Goal: Find specific page/section: Find specific page/section

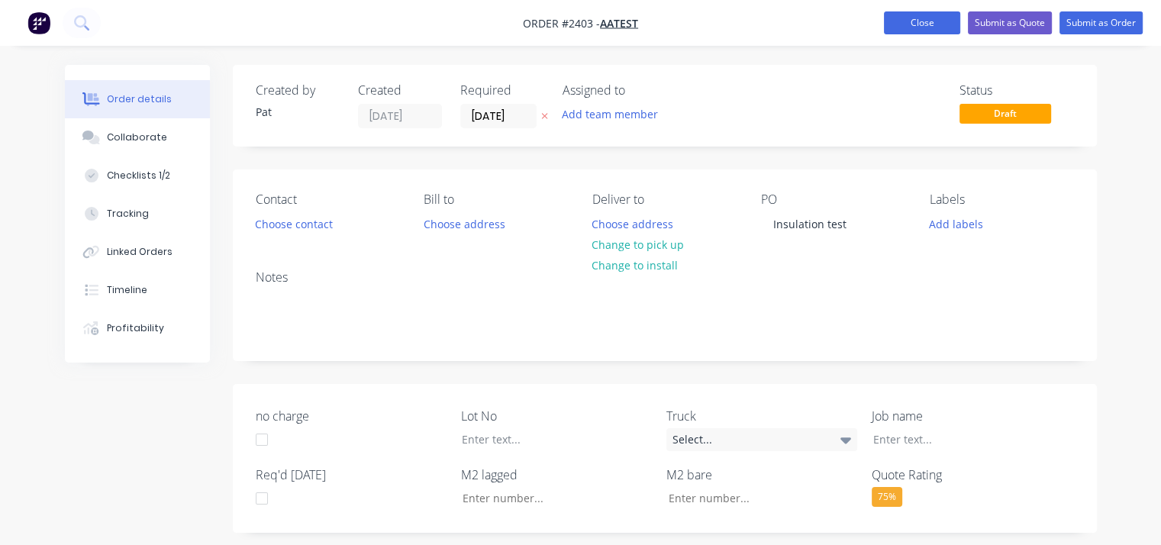
click at [922, 19] on button "Close" at bounding box center [922, 22] width 76 height 23
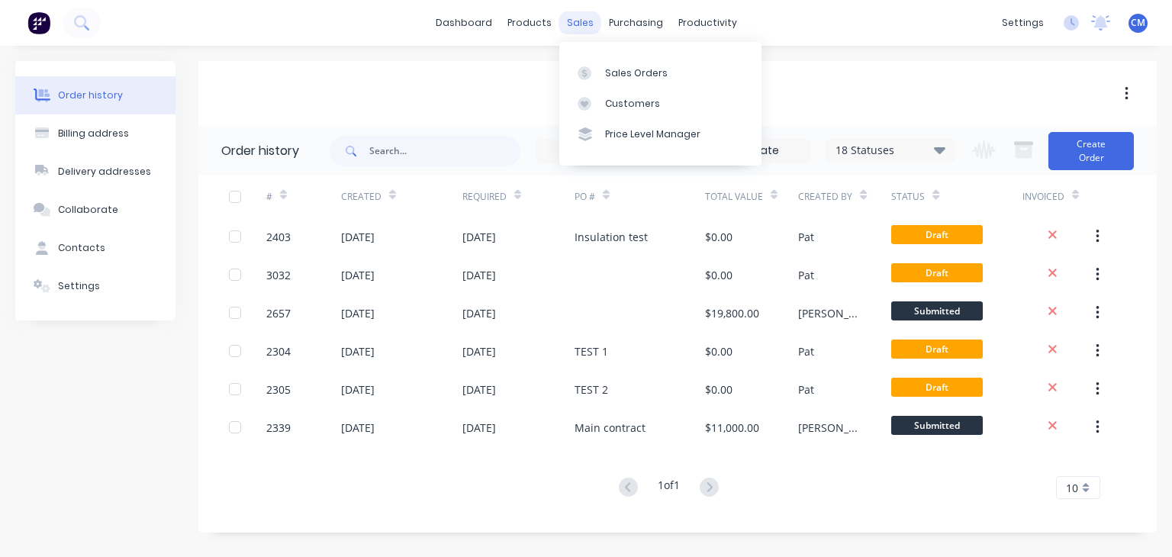
click at [577, 22] on div "sales" at bounding box center [580, 22] width 42 height 23
click at [601, 76] on link "Sales Orders" at bounding box center [660, 72] width 202 height 31
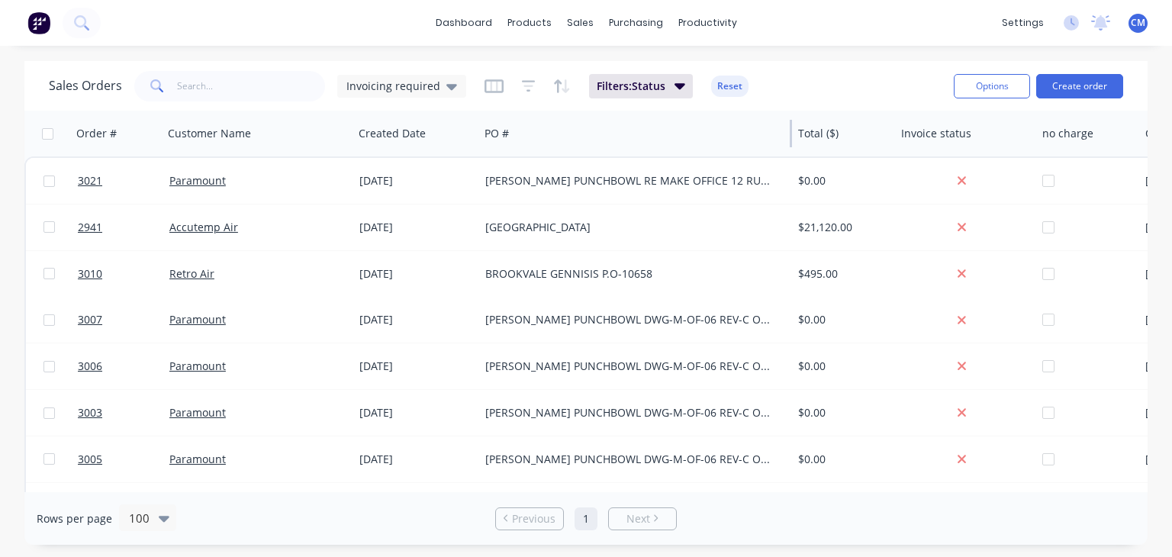
drag, startPoint x: 638, startPoint y: 124, endPoint x: 790, endPoint y: 149, distance: 153.8
click at [790, 149] on div "PO #" at bounding box center [636, 134] width 314 height 46
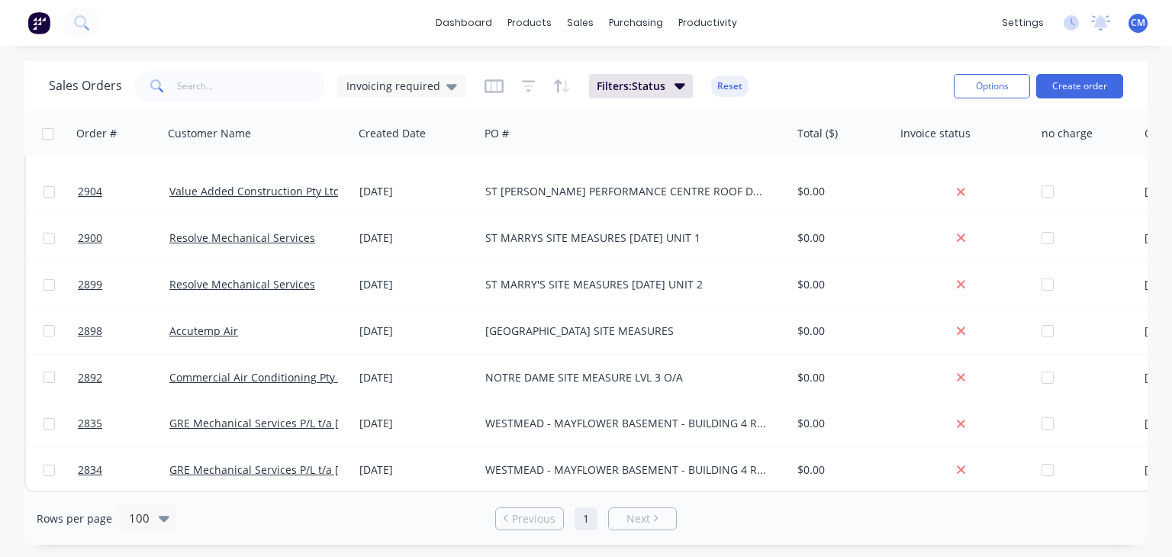
scroll to position [1991, 0]
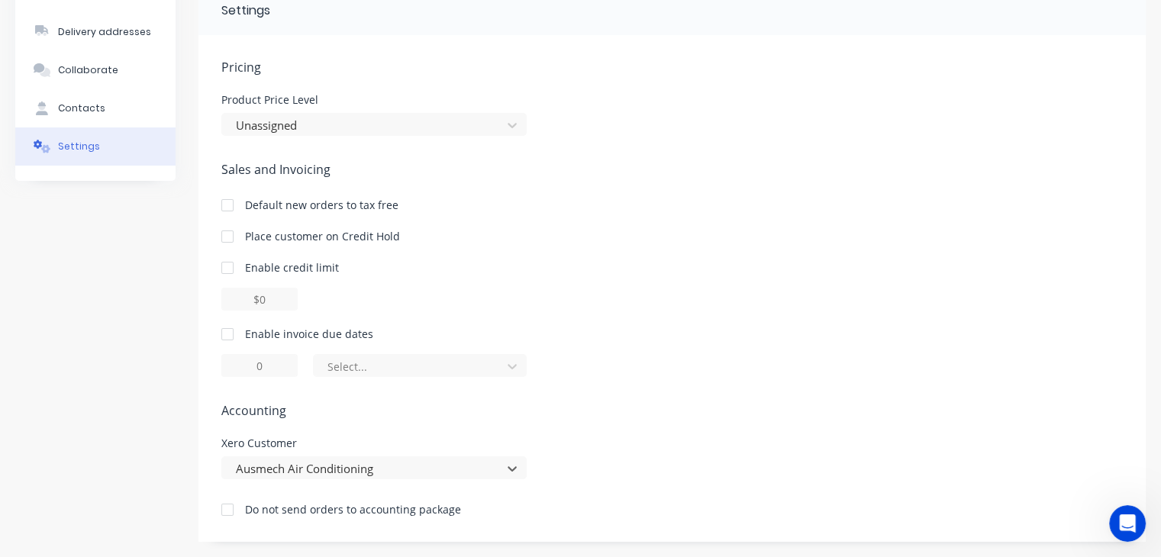
scroll to position [140, 0]
